Goal: Task Accomplishment & Management: Manage account settings

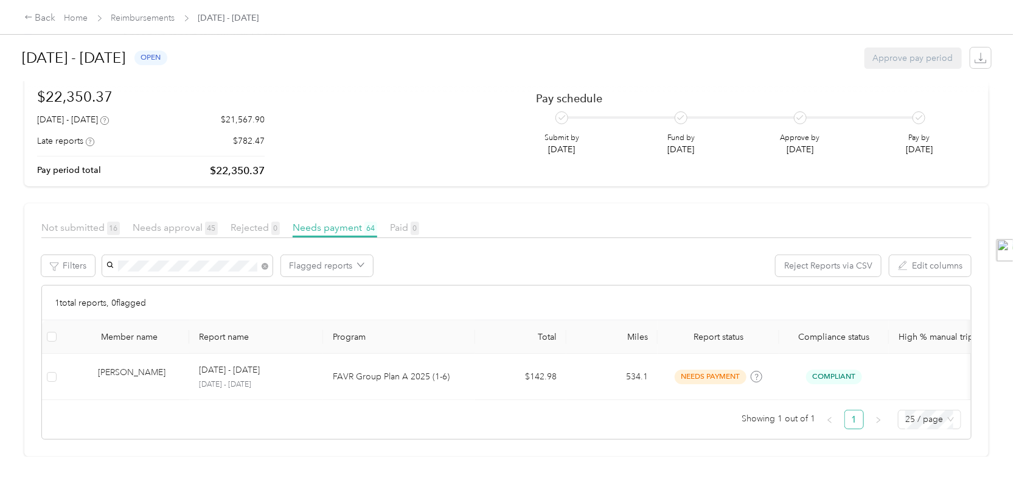
scroll to position [100, 0]
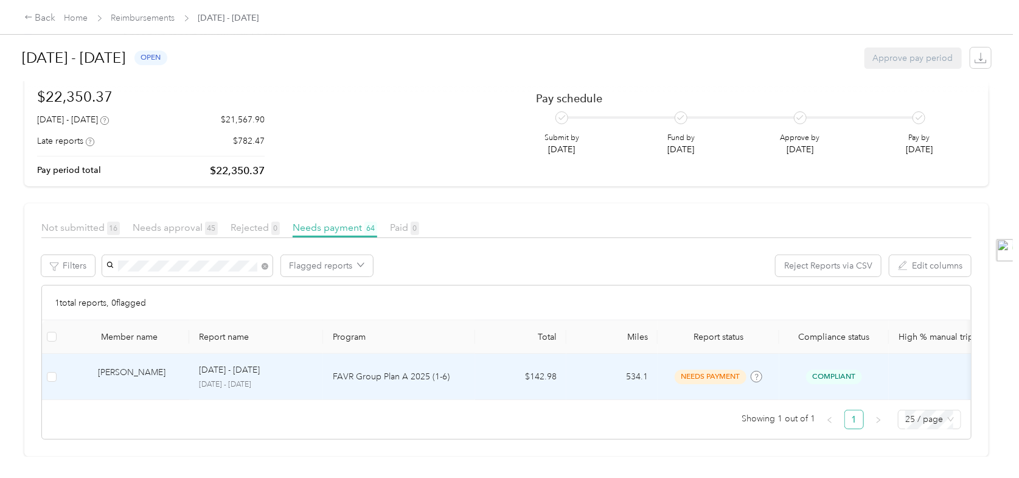
click at [374, 370] on p "FAVR Group Plan A 2025 (1-6)" at bounding box center [399, 376] width 133 height 13
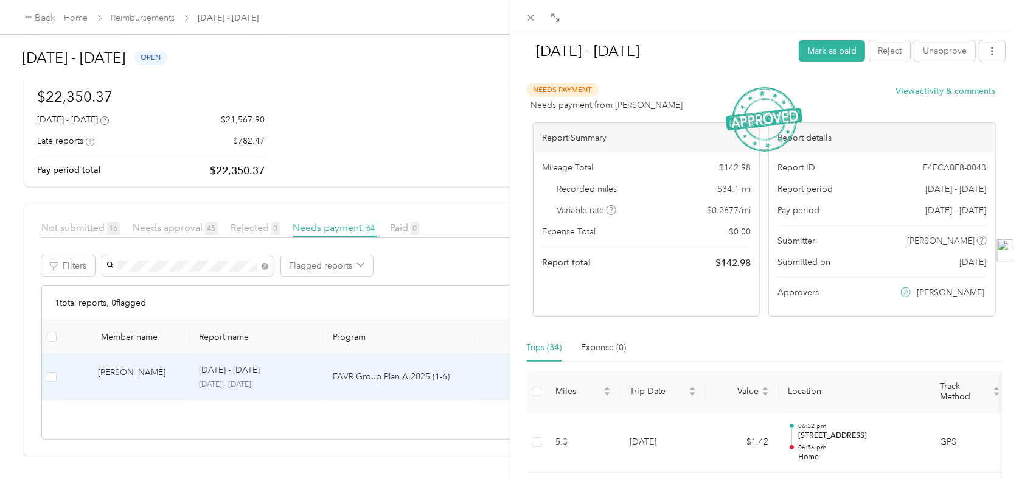
click at [447, 296] on div "[DATE] - [DATE] Mark as paid Reject Unapprove Needs Payment Needs payment from …" at bounding box center [509, 239] width 1019 height 478
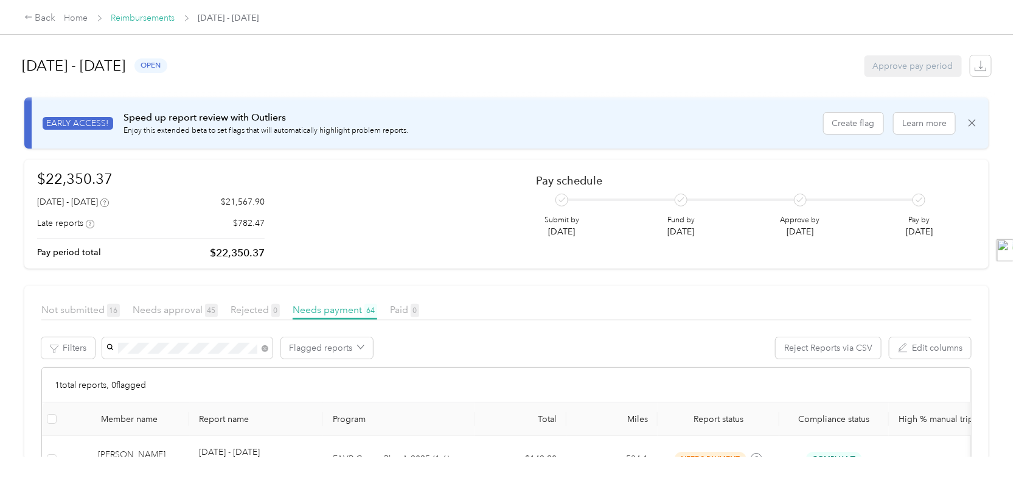
click at [156, 16] on link "Reimbursements" at bounding box center [143, 18] width 64 height 10
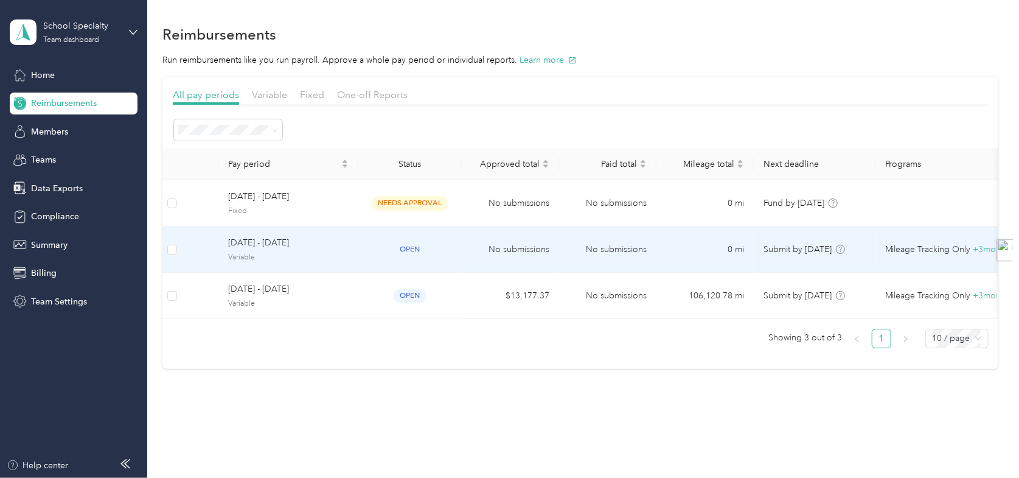
click at [372, 241] on td "open" at bounding box center [409, 249] width 103 height 46
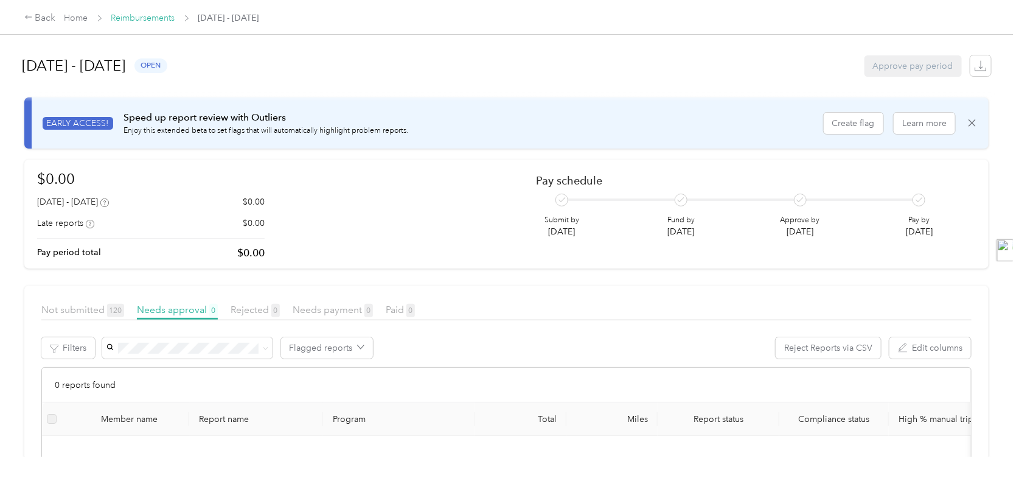
click at [131, 18] on link "Reimbursements" at bounding box center [143, 18] width 64 height 10
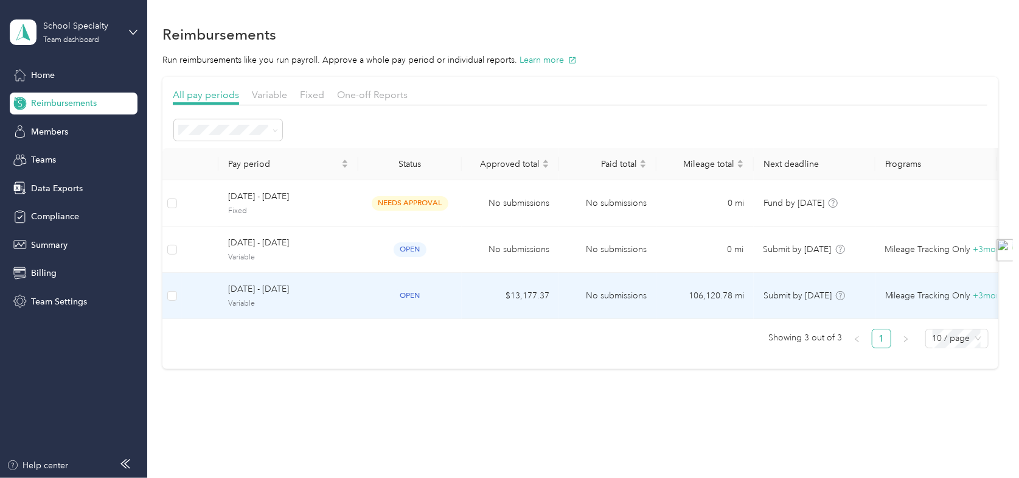
click at [365, 291] on td "open" at bounding box center [409, 296] width 103 height 46
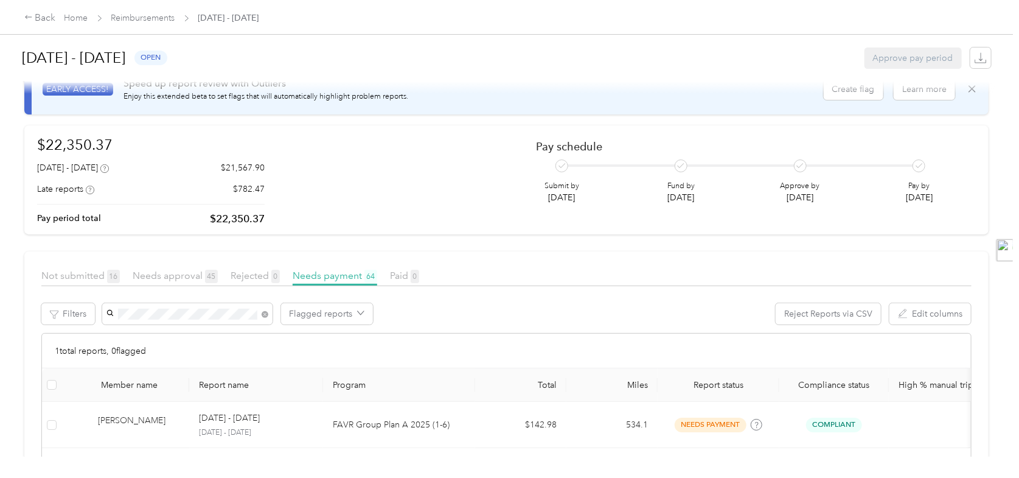
scroll to position [61, 0]
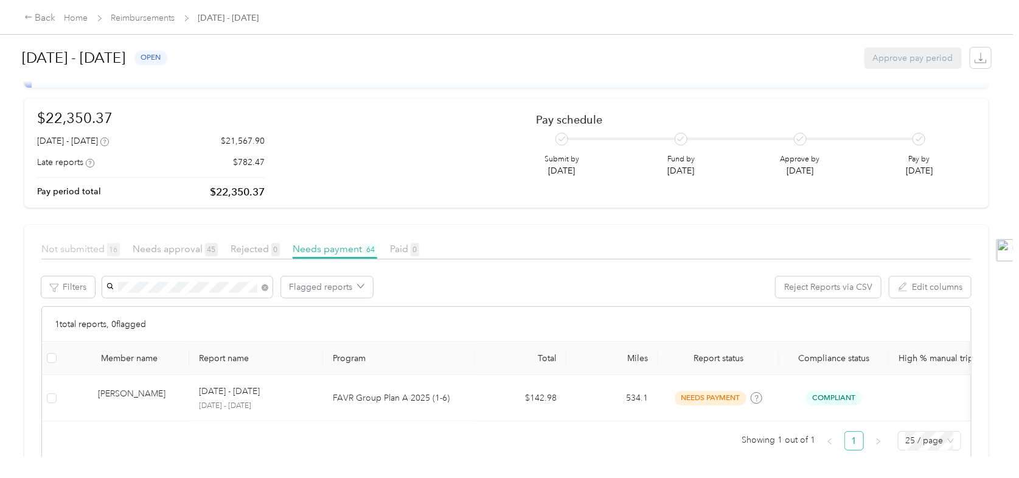
click at [96, 250] on span "Not submitted 16" at bounding box center [80, 249] width 78 height 12
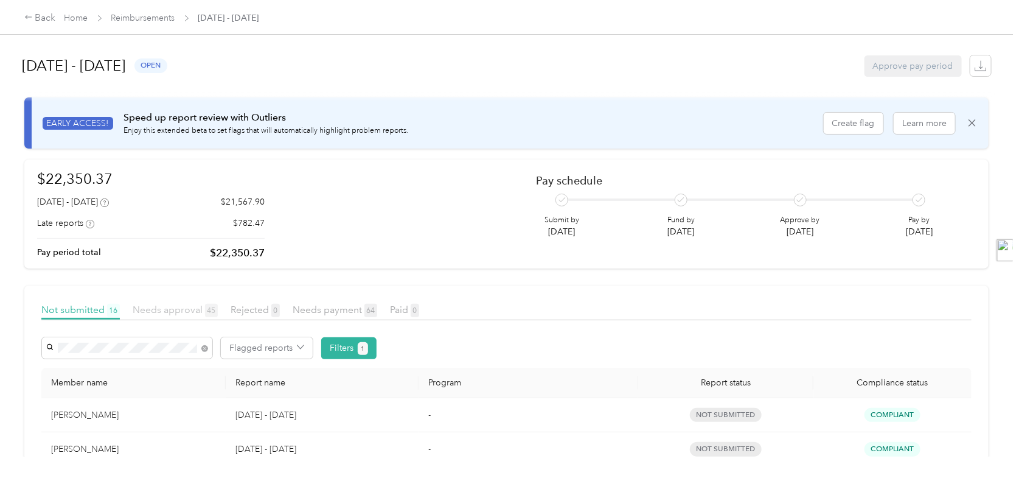
click at [165, 310] on span "Needs approval 45" at bounding box center [175, 310] width 85 height 12
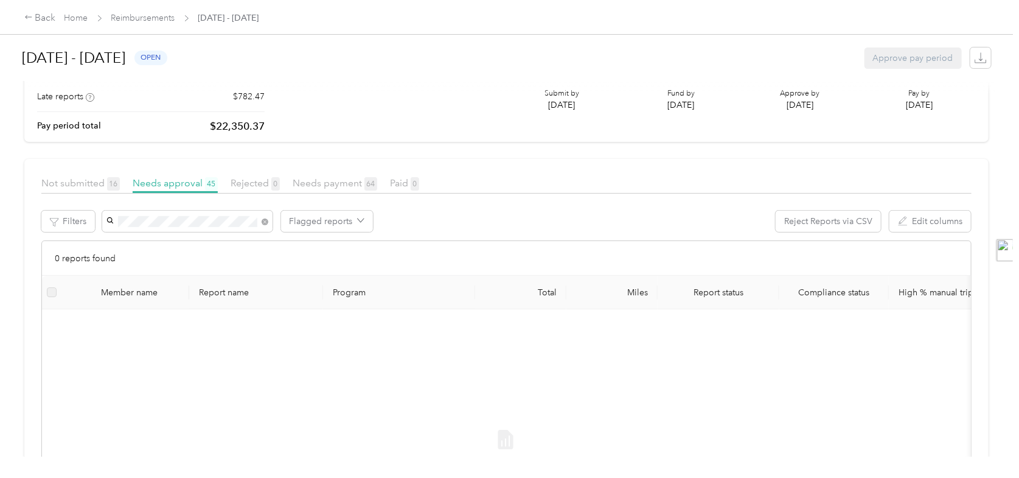
scroll to position [243, 0]
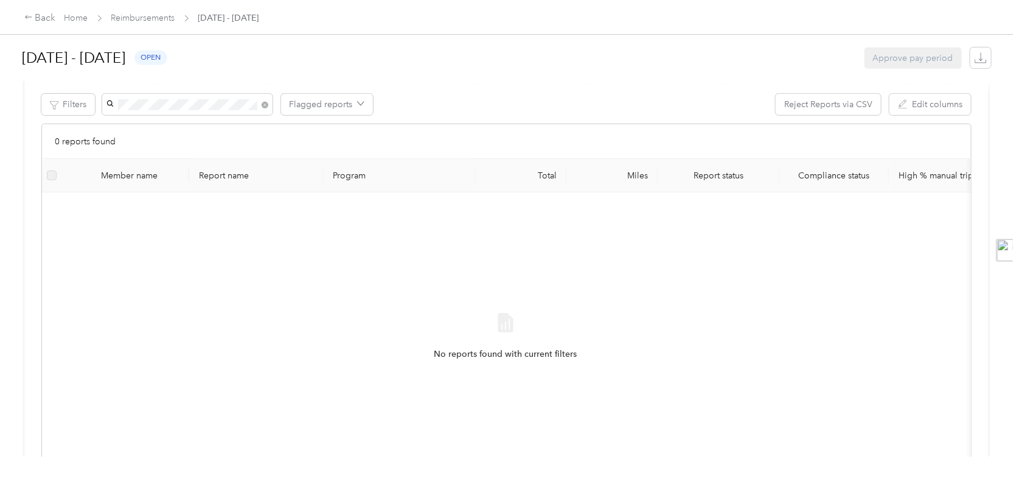
drag, startPoint x: 422, startPoint y: 300, endPoint x: 417, endPoint y: 293, distance: 8.8
click at [422, 300] on div "No reports found with current filters" at bounding box center [505, 347] width 907 height 290
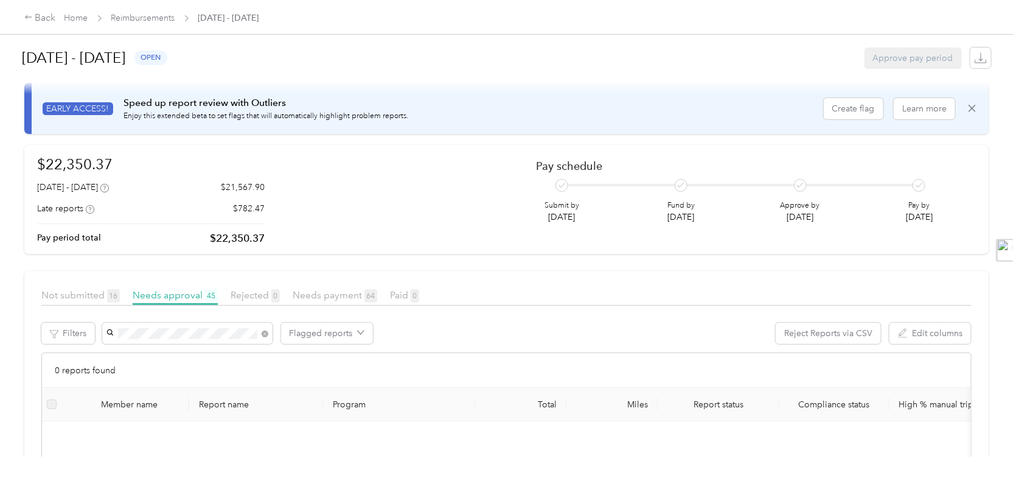
scroll to position [0, 0]
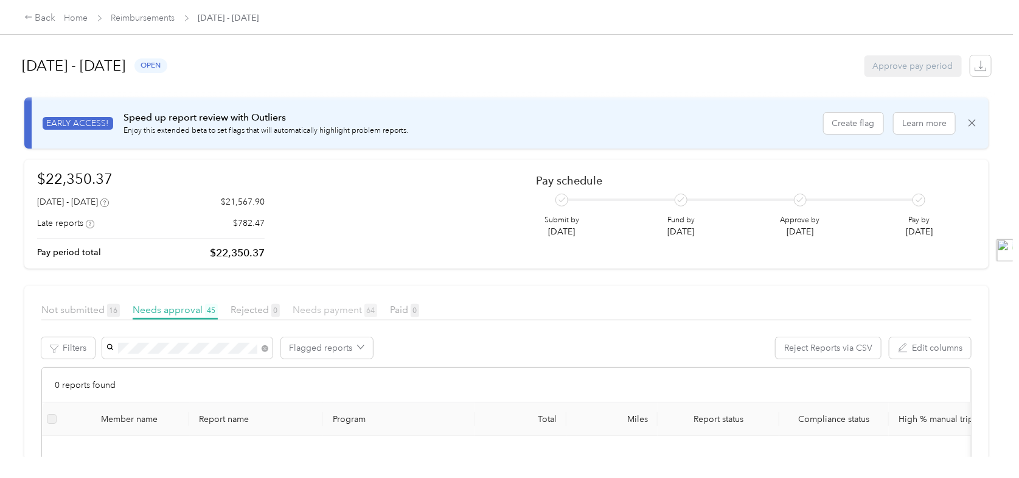
click at [331, 309] on span "Needs payment 64" at bounding box center [335, 310] width 85 height 12
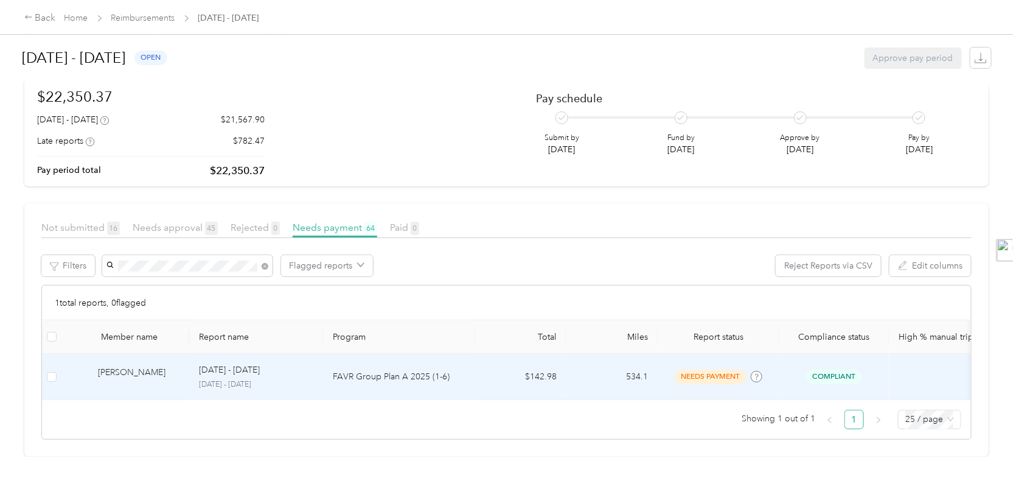
click at [511, 364] on td "$142.98" at bounding box center [520, 377] width 91 height 46
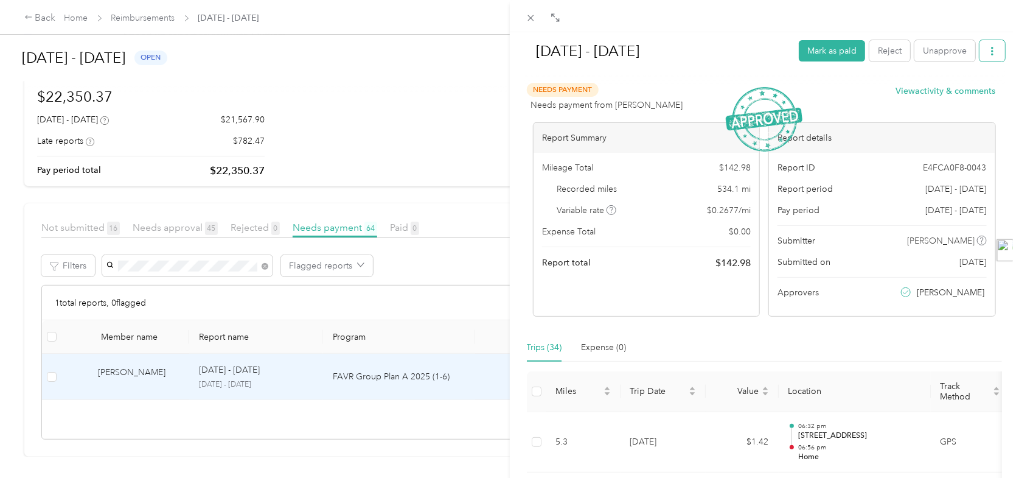
click at [986, 57] on button "button" at bounding box center [993, 50] width 26 height 21
click at [840, 85] on div "Needs Payment Needs payment from [PERSON_NAME] View activity & comments" at bounding box center [761, 97] width 469 height 29
click at [439, 91] on div "[DATE] - [DATE] Mark as paid Reject Unapprove Needs Payment Needs payment from …" at bounding box center [509, 239] width 1019 height 478
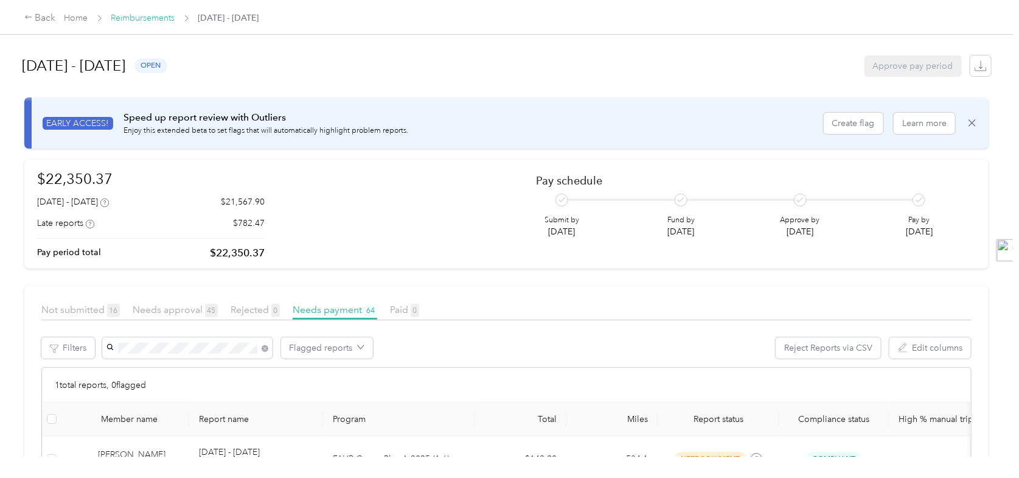
click at [144, 19] on link "Reimbursements" at bounding box center [143, 18] width 64 height 10
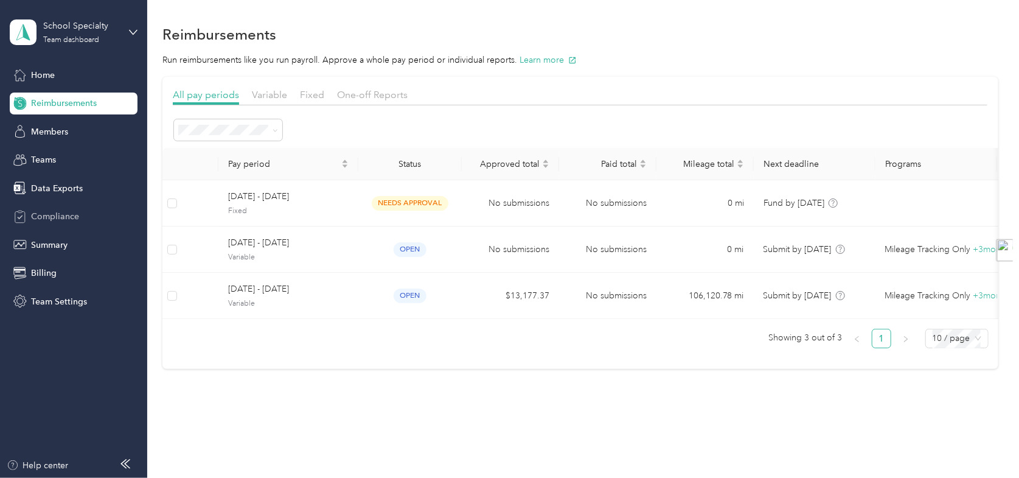
click at [78, 215] on div "Compliance" at bounding box center [74, 217] width 128 height 22
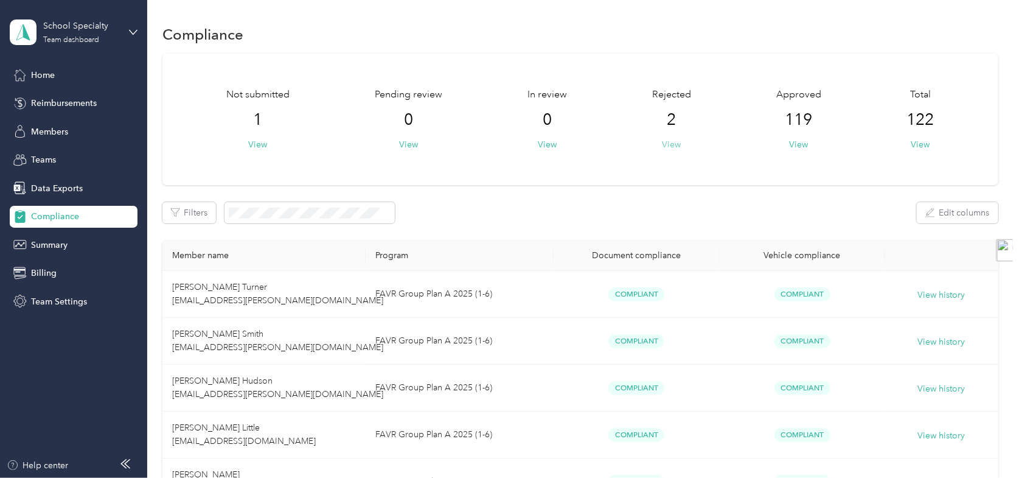
click at [669, 145] on button "View" at bounding box center [672, 144] width 19 height 13
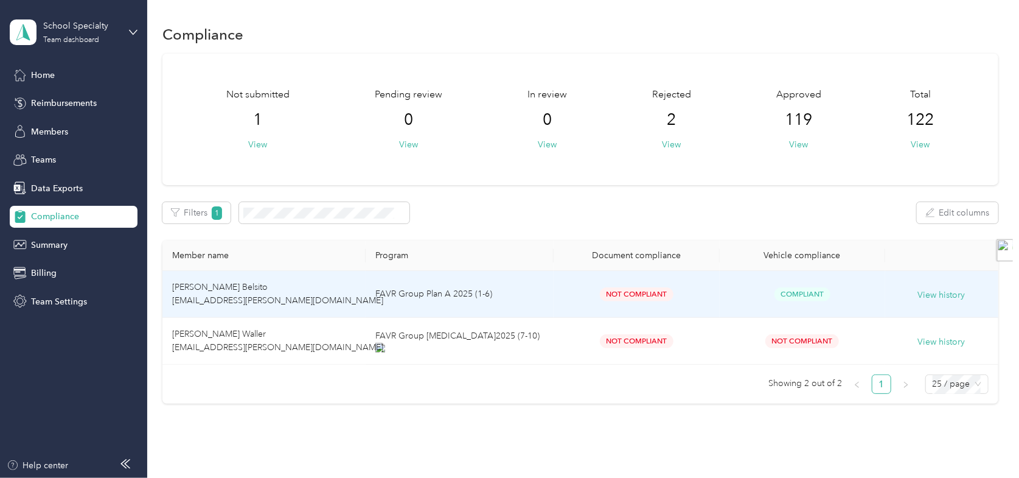
click at [472, 298] on td "FAVR Group Plan A 2025 (1-6)" at bounding box center [460, 294] width 188 height 47
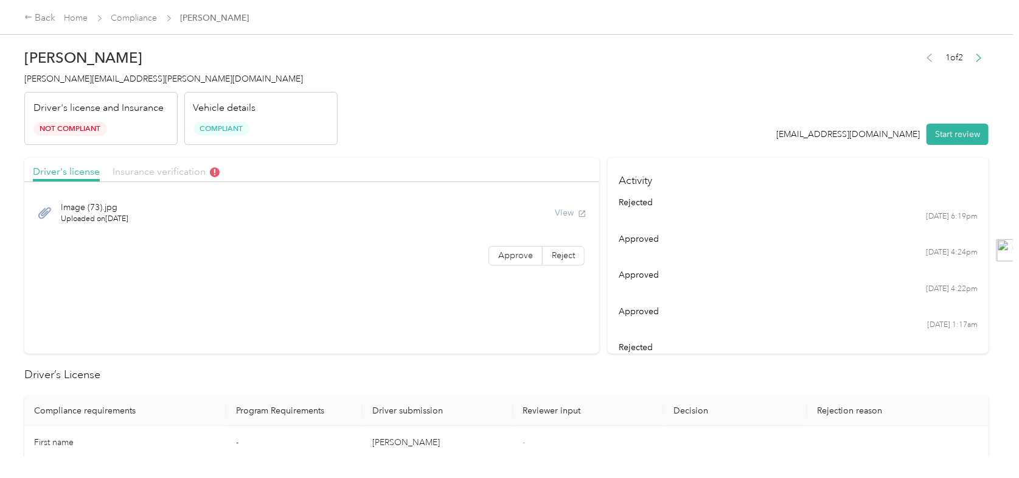
click at [178, 170] on span "Insurance verification" at bounding box center [166, 171] width 107 height 12
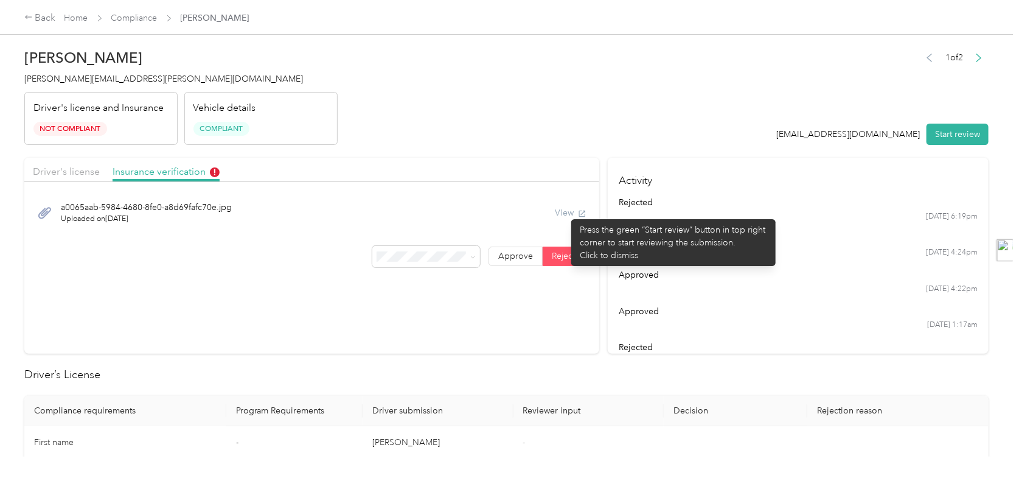
click at [565, 213] on div "View" at bounding box center [571, 212] width 32 height 13
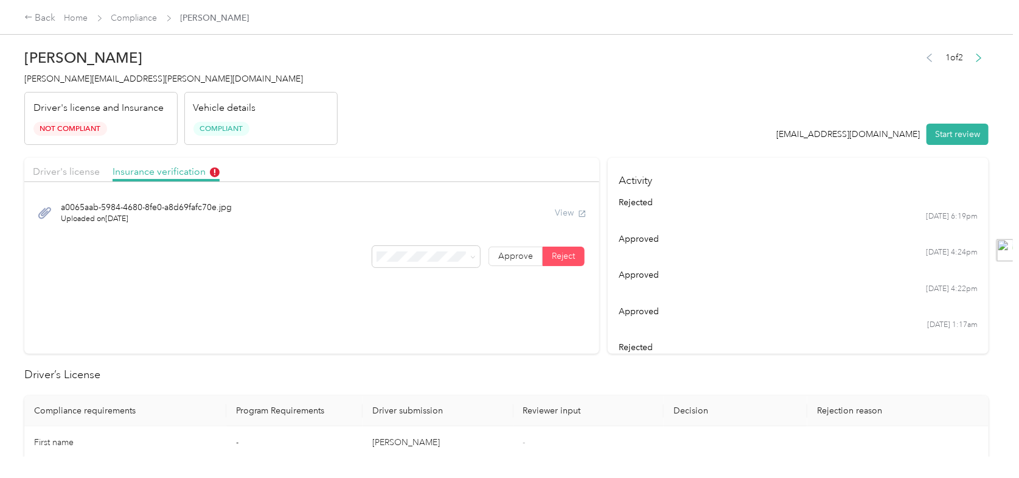
click at [608, 107] on header "[PERSON_NAME] Belsito [EMAIL_ADDRESS][PERSON_NAME][DOMAIN_NAME] Driver's licens…" at bounding box center [506, 94] width 964 height 102
drag, startPoint x: 301, startPoint y: 262, endPoint x: 330, endPoint y: 260, distance: 29.3
click at [302, 261] on div "Approve Reject" at bounding box center [311, 256] width 575 height 21
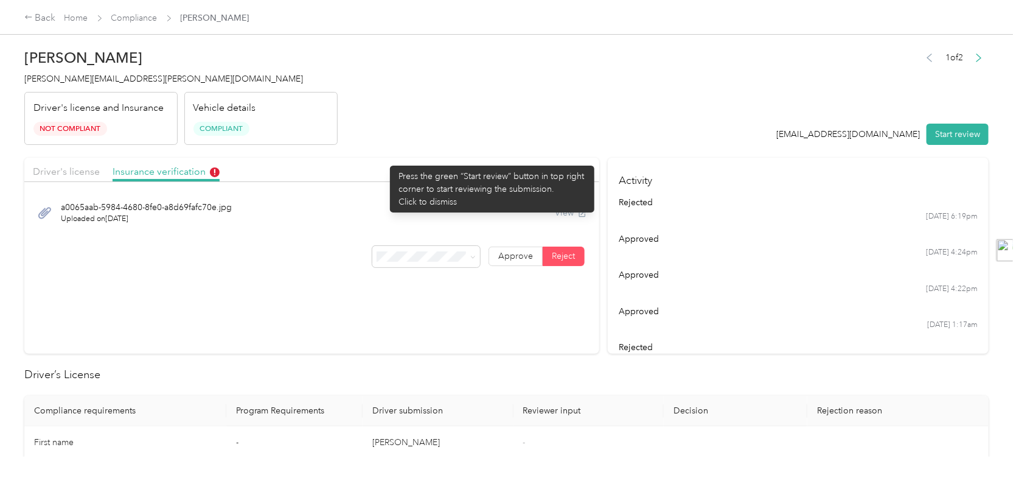
click at [384, 159] on div "Driver's license Insurance verification" at bounding box center [311, 170] width 575 height 24
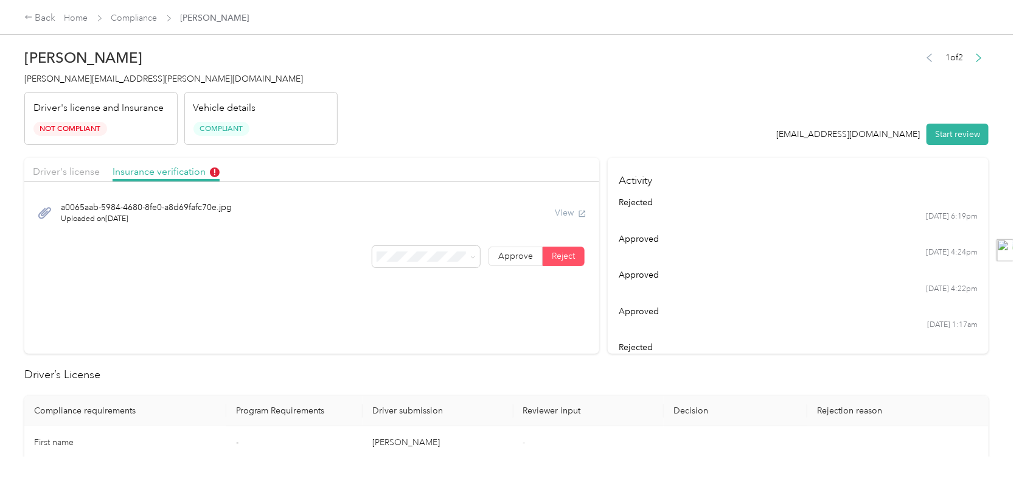
click at [119, 218] on span "Uploaded on [DATE]" at bounding box center [146, 219] width 171 height 11
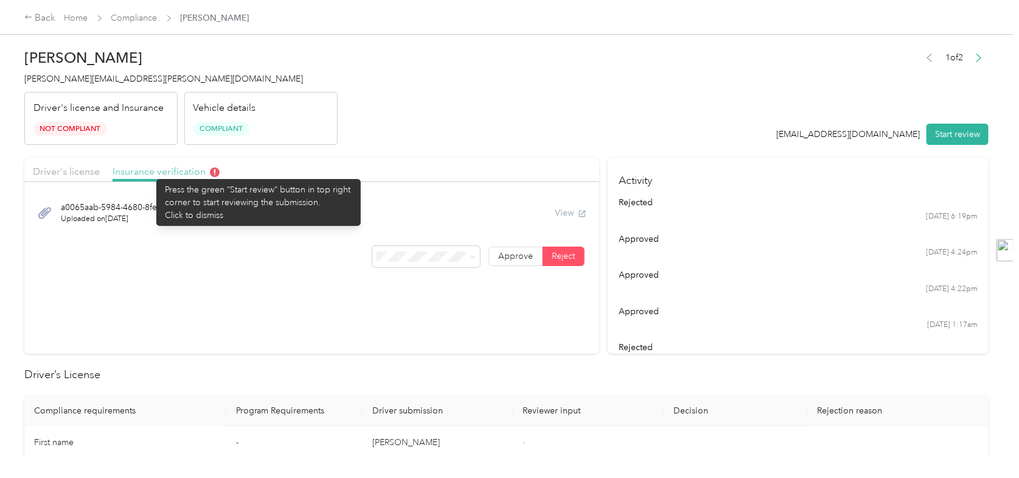
click at [150, 173] on span "Insurance verification" at bounding box center [166, 171] width 107 height 12
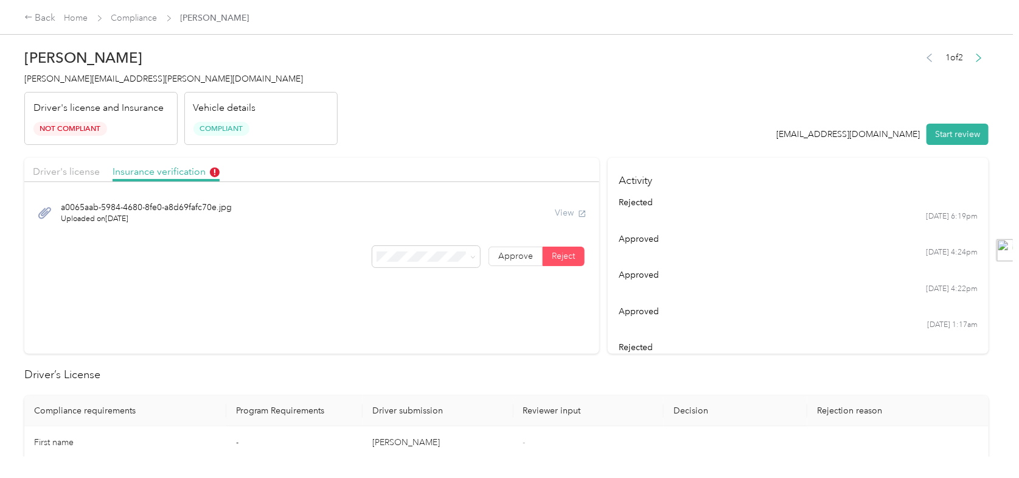
click at [218, 130] on span "Compliant" at bounding box center [221, 129] width 56 height 14
click at [77, 169] on span "Driver's license" at bounding box center [66, 171] width 67 height 12
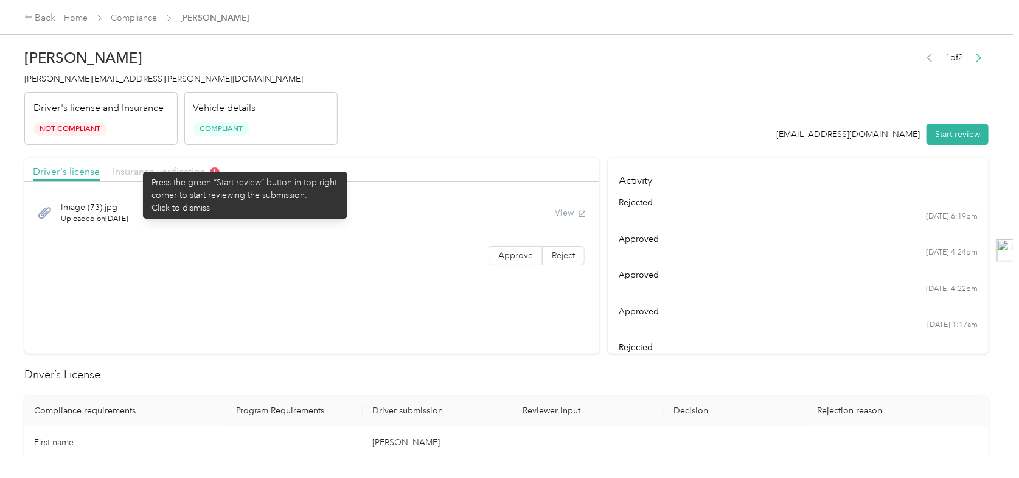
click at [149, 172] on span "Insurance verification" at bounding box center [166, 171] width 107 height 12
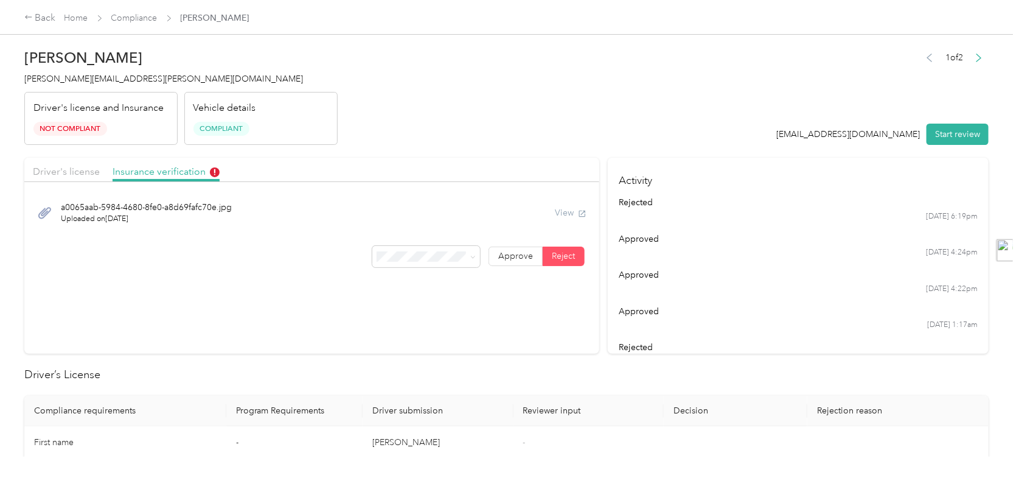
click at [117, 214] on span "Uploaded on [DATE]" at bounding box center [146, 219] width 171 height 11
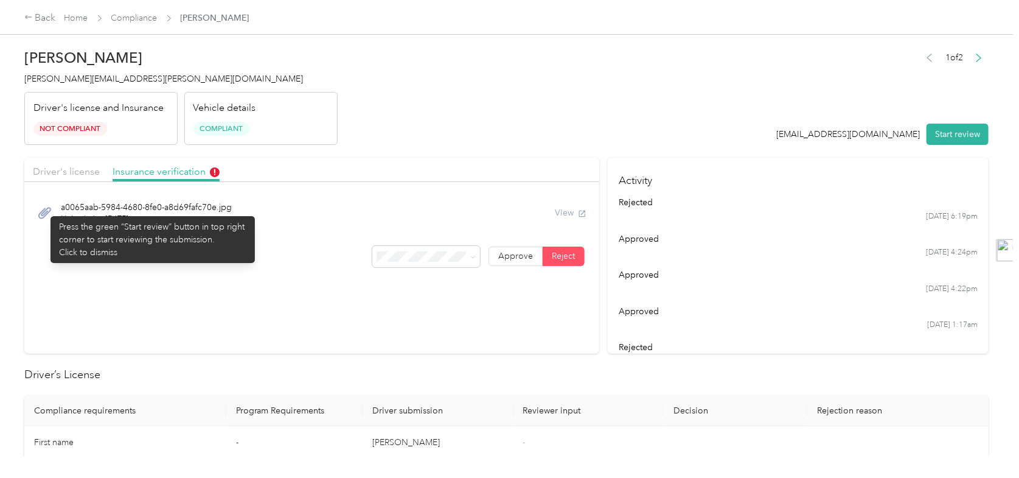
click at [44, 210] on icon at bounding box center [44, 213] width 13 height 12
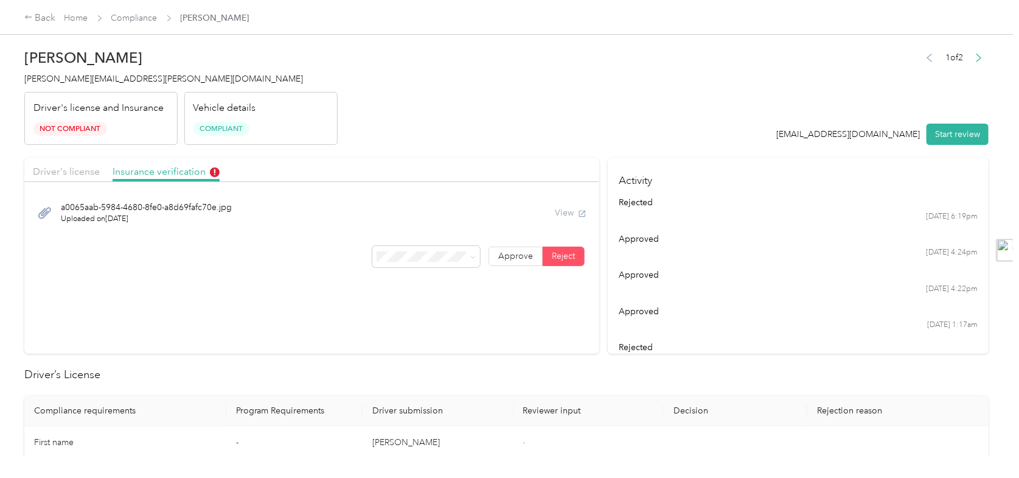
click at [44, 210] on icon at bounding box center [44, 213] width 13 height 12
